Goal: Task Accomplishment & Management: Use online tool/utility

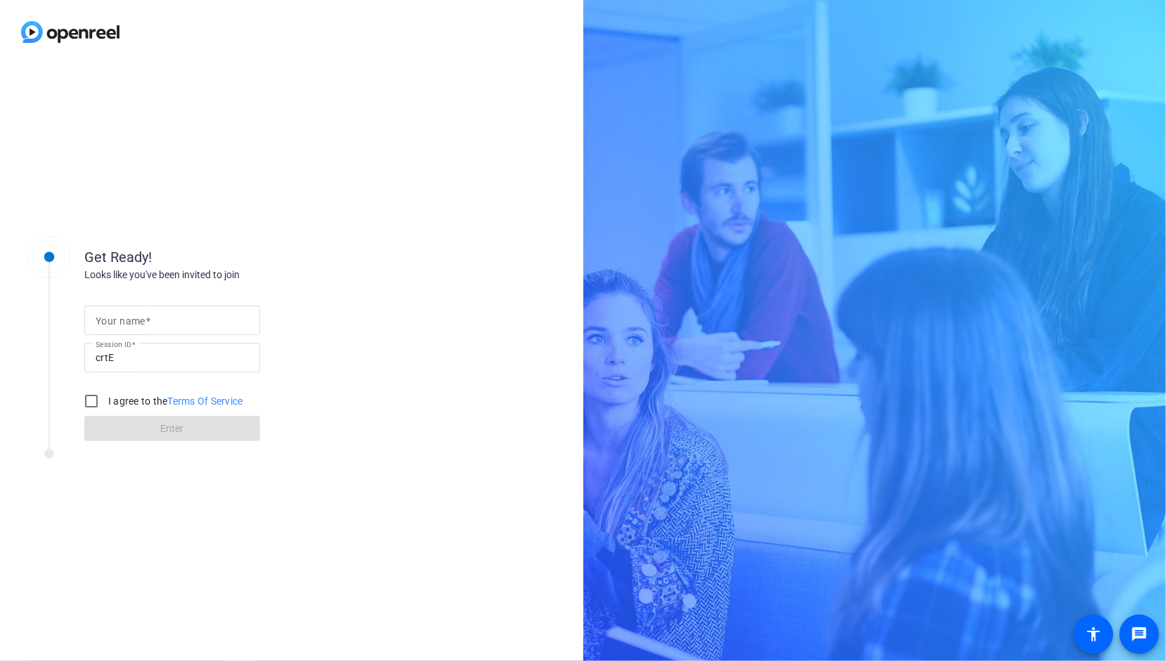
click at [115, 326] on mat-label "Your name" at bounding box center [121, 321] width 50 height 11
click at [115, 326] on input "Your name" at bounding box center [172, 320] width 153 height 17
type input "[PERSON_NAME]"
click at [94, 408] on input "I agree to the Terms Of Service" at bounding box center [91, 401] width 28 height 28
checkbox input "true"
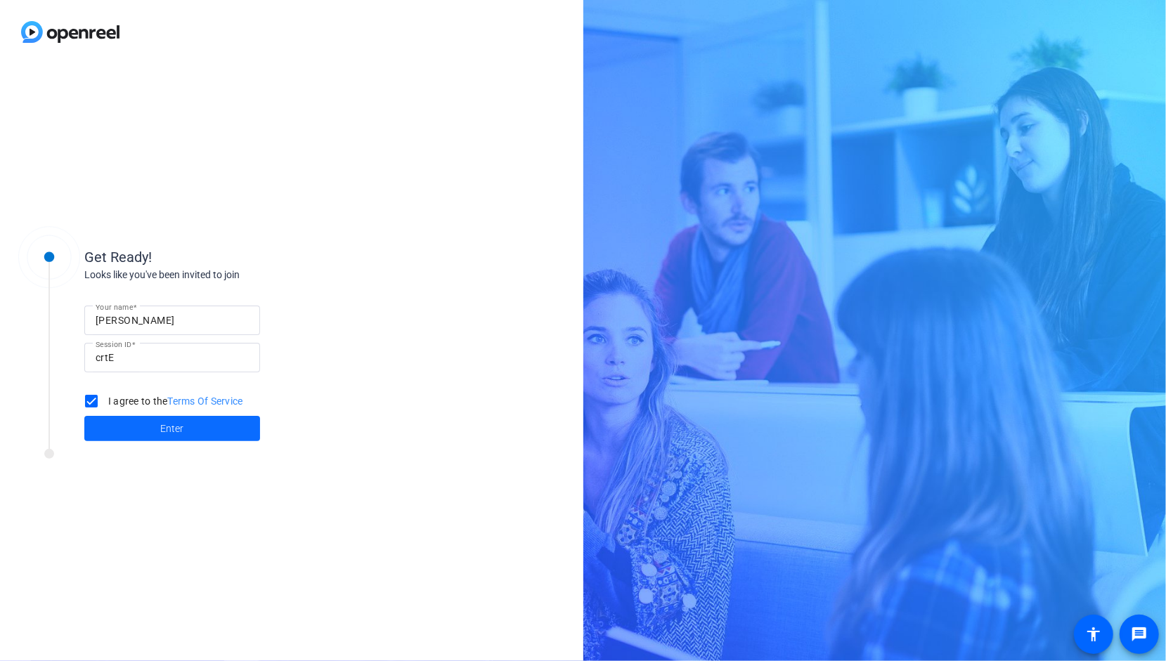
click at [131, 429] on span at bounding box center [172, 429] width 176 height 34
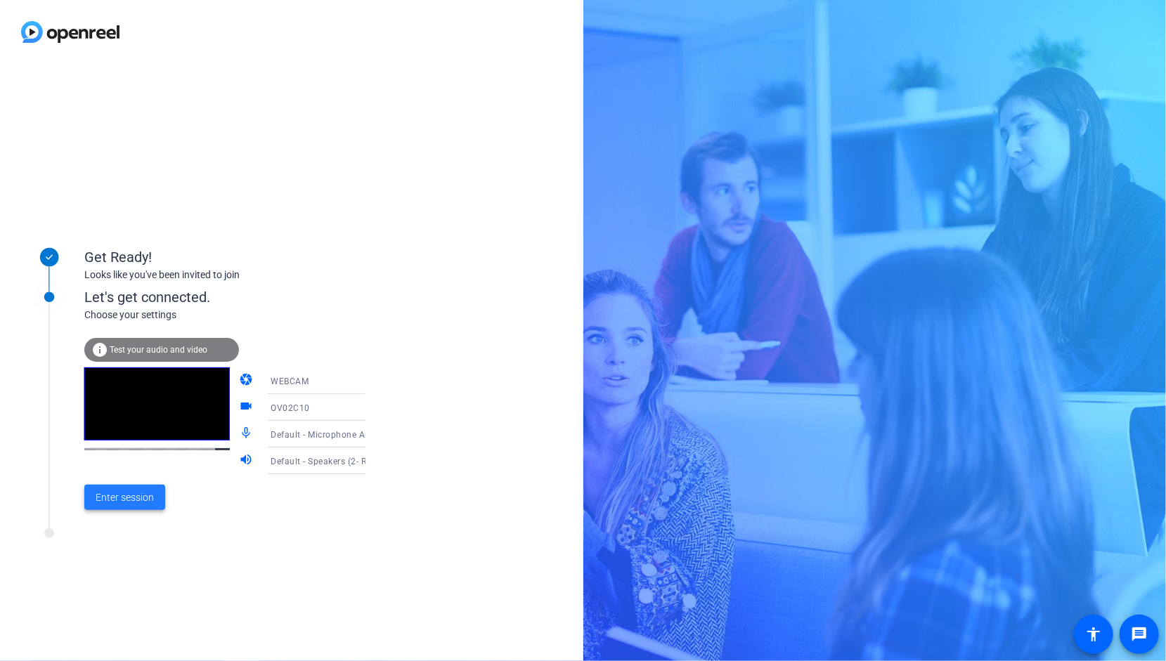
click at [136, 497] on span "Enter session" at bounding box center [125, 498] width 58 height 15
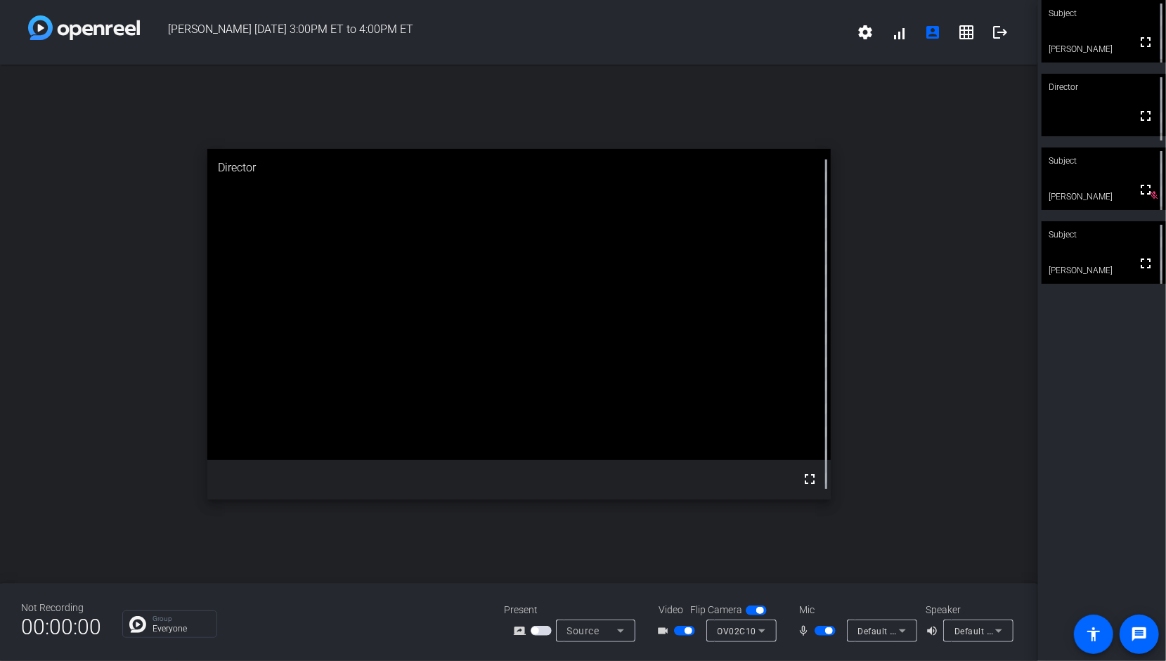
click at [1095, 174] on video at bounding box center [1104, 179] width 124 height 63
click at [1095, 174] on video at bounding box center [1103, 179] width 123 height 62
click at [1113, 186] on video at bounding box center [1104, 179] width 124 height 63
click at [680, 631] on span "button" at bounding box center [684, 631] width 21 height 10
click at [965, 42] on span at bounding box center [967, 32] width 34 height 34
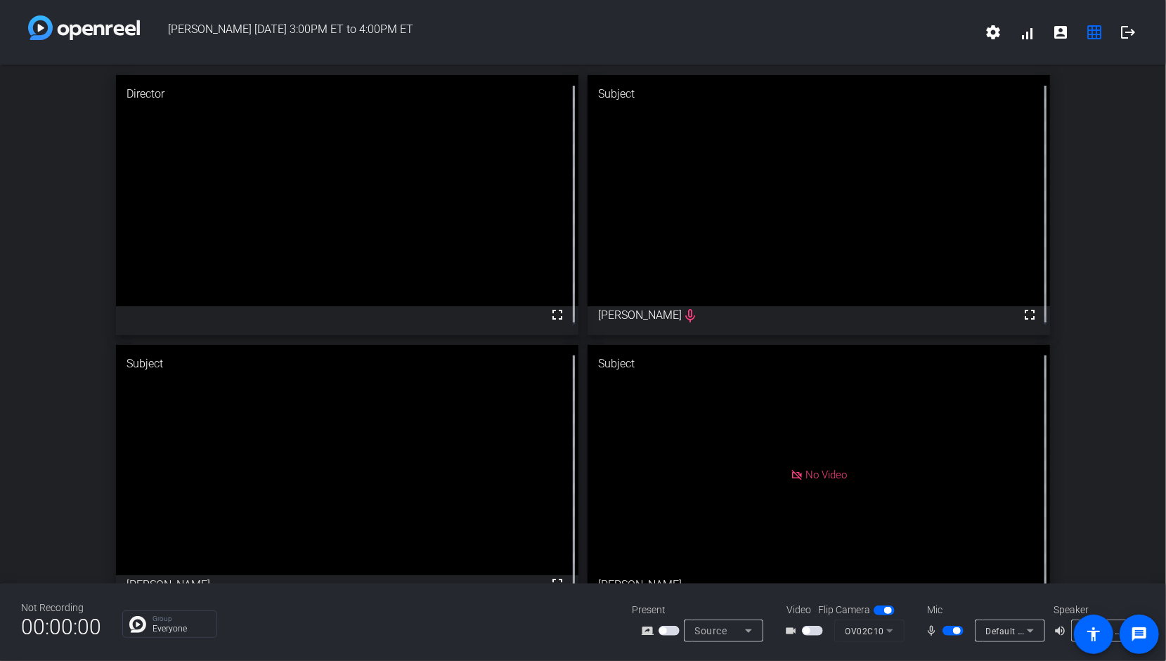
click at [946, 630] on span "button" at bounding box center [953, 631] width 21 height 10
click at [817, 631] on span "button" at bounding box center [812, 631] width 21 height 10
click at [948, 630] on span "button" at bounding box center [946, 631] width 7 height 7
